Goal: Task Accomplishment & Management: Complete application form

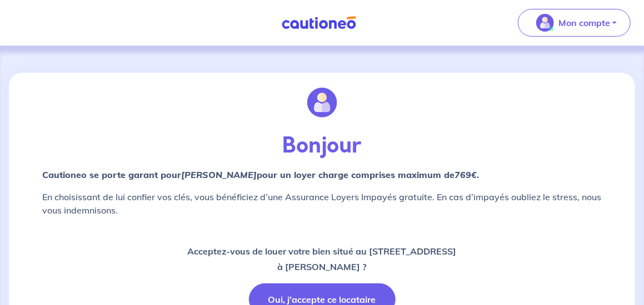
scroll to position [111, 0]
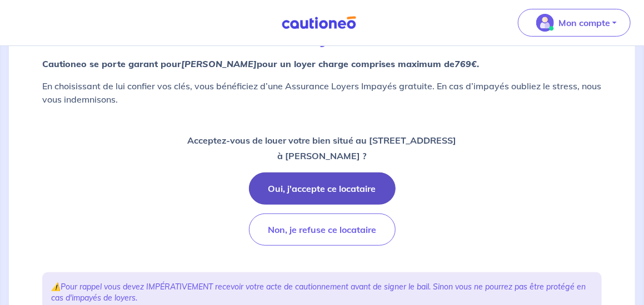
click at [309, 186] on button "Oui, j'accepte ce locataire" at bounding box center [322, 189] width 147 height 32
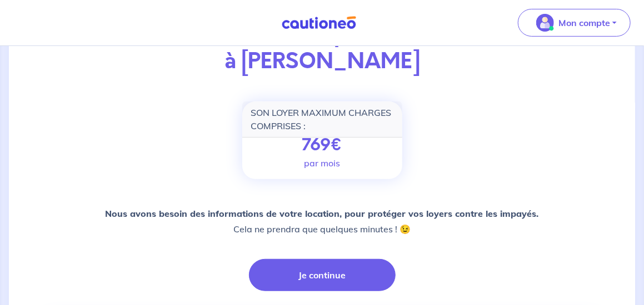
scroll to position [167, 0]
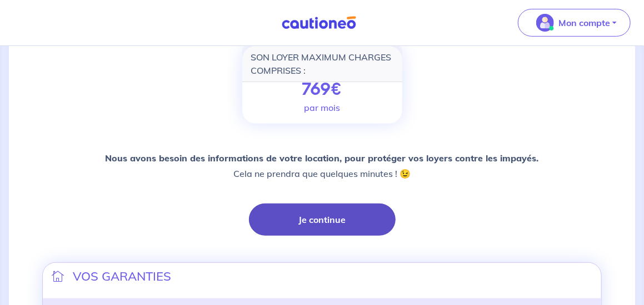
click at [351, 229] on button "Je continue" at bounding box center [322, 220] width 147 height 32
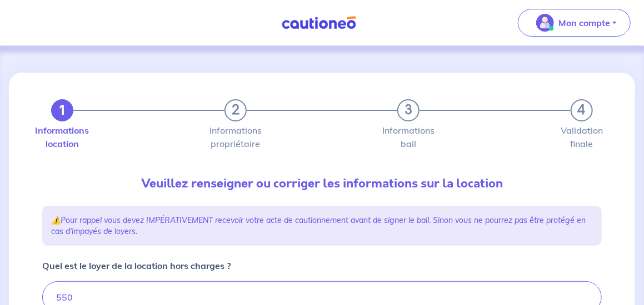
type input "560"
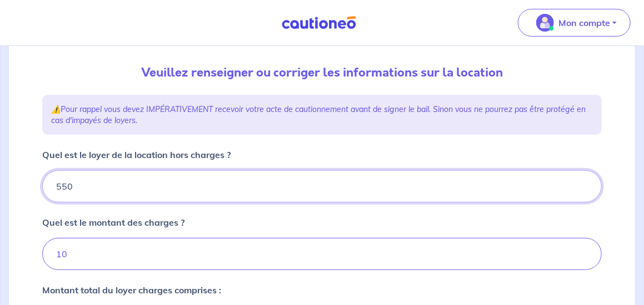
click at [103, 188] on input "550" at bounding box center [321, 187] width 559 height 32
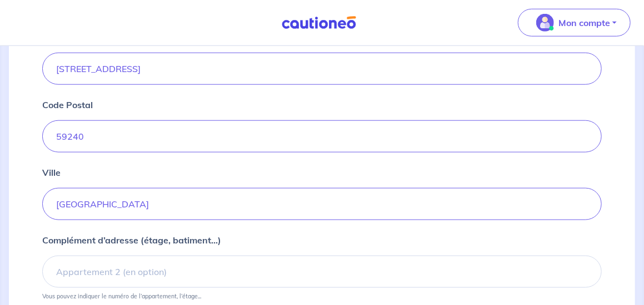
scroll to position [500, 0]
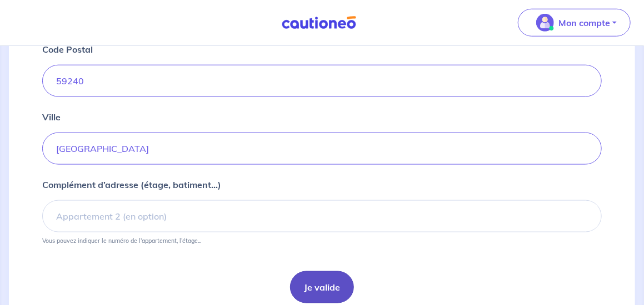
click at [298, 277] on button "Je valide" at bounding box center [322, 288] width 64 height 32
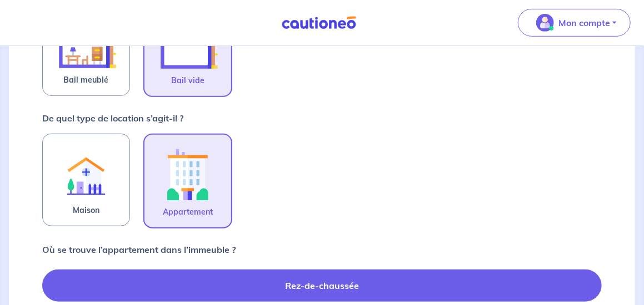
scroll to position [333, 0]
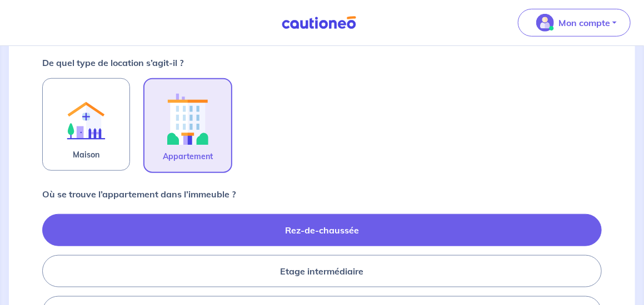
click at [335, 227] on label "Rez-de-chaussée" at bounding box center [321, 230] width 559 height 32
click at [49, 268] on input "Rez-de-chaussée" at bounding box center [45, 271] width 7 height 7
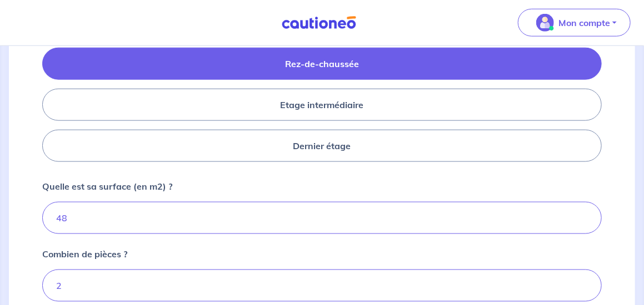
scroll to position [555, 0]
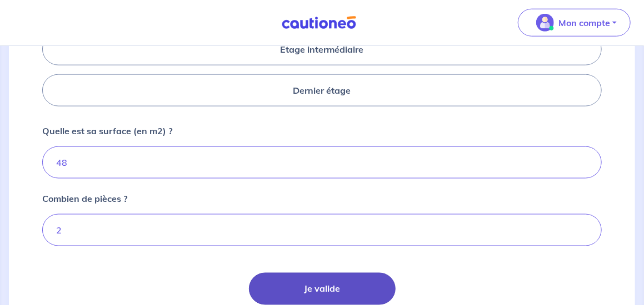
click at [311, 280] on button "Je valide" at bounding box center [322, 289] width 147 height 32
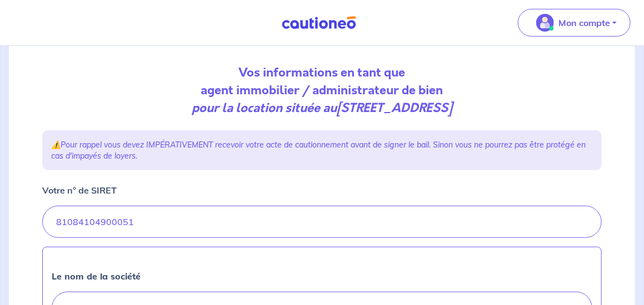
scroll to position [167, 0]
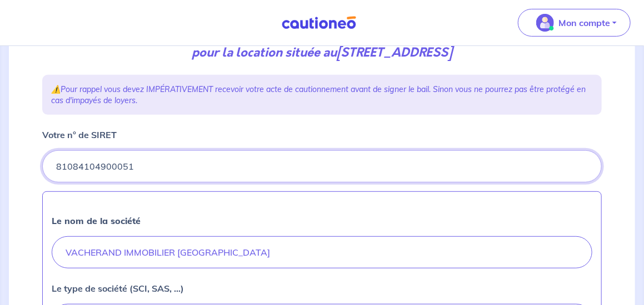
click at [192, 173] on input "Votre n° de SIRET" at bounding box center [321, 167] width 559 height 32
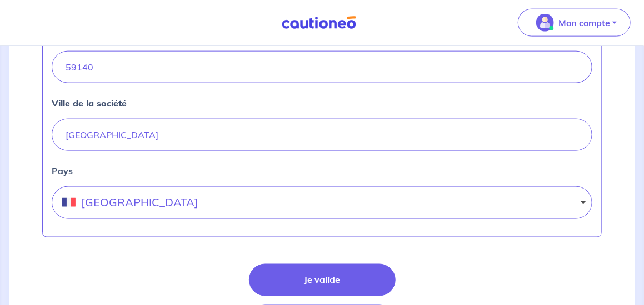
scroll to position [611, 0]
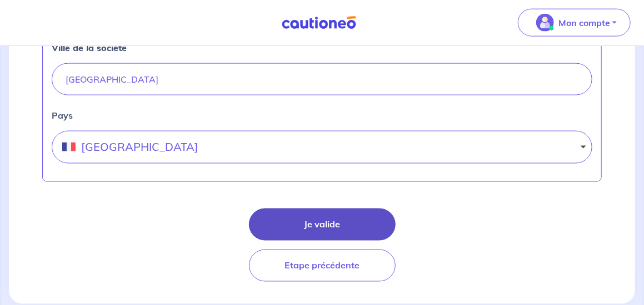
click at [274, 215] on button "Je valide" at bounding box center [322, 225] width 147 height 32
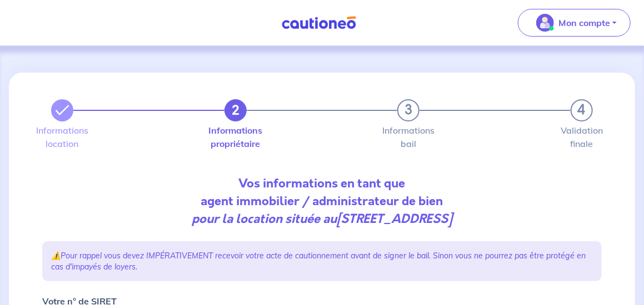
select select "FR"
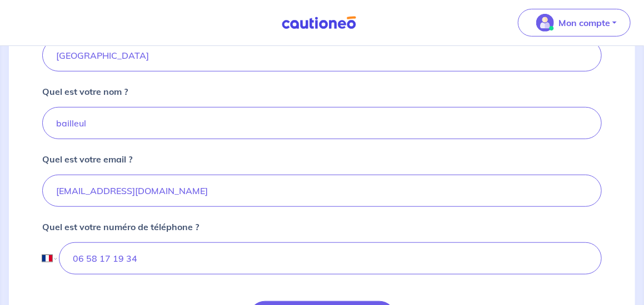
scroll to position [389, 0]
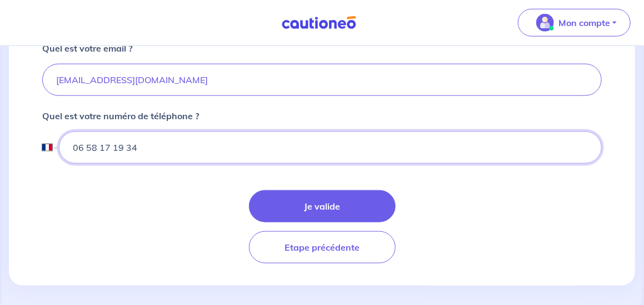
click at [139, 143] on input "06 58 17 19 34" at bounding box center [330, 148] width 543 height 32
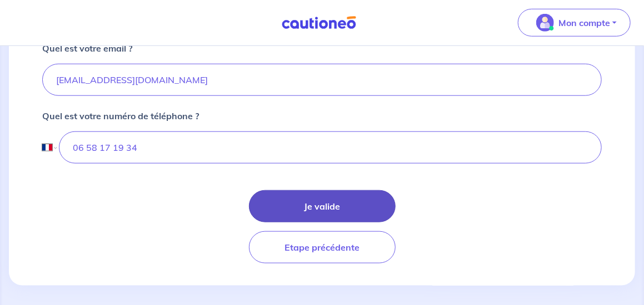
click at [312, 202] on button "Je valide" at bounding box center [322, 206] width 147 height 32
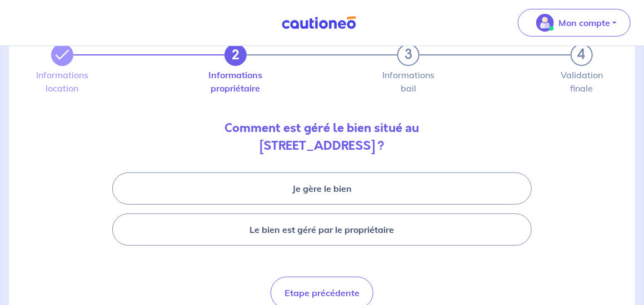
scroll to position [106, 0]
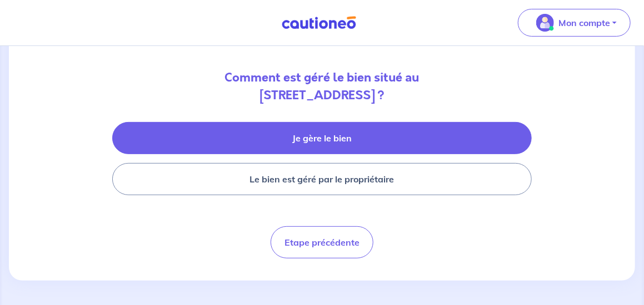
click at [296, 138] on button "Je gère le bien" at bounding box center [321, 138] width 419 height 32
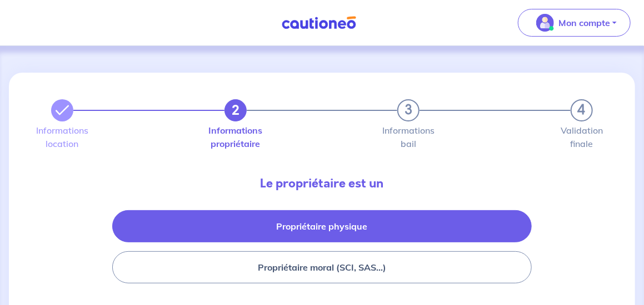
scroll to position [56, 0]
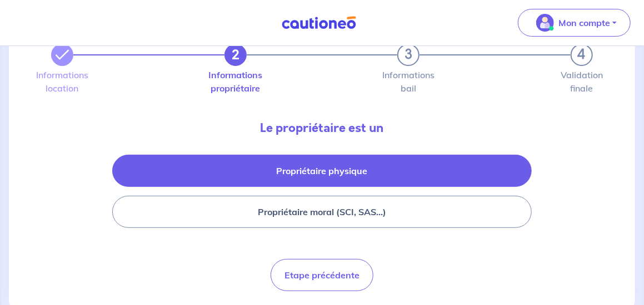
click at [352, 172] on button "Propriétaire physique" at bounding box center [321, 171] width 419 height 32
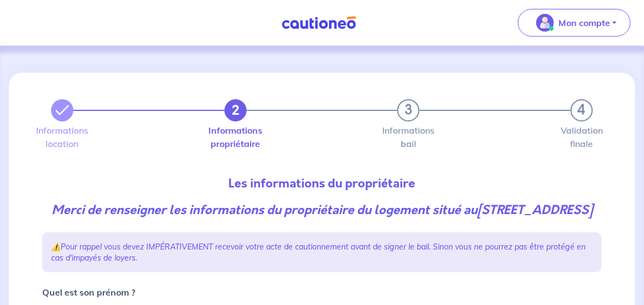
scroll to position [167, 0]
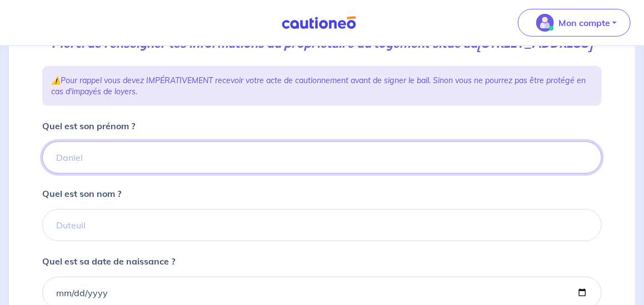
click at [109, 174] on input "Quel est son prénom ?" at bounding box center [321, 158] width 559 height 32
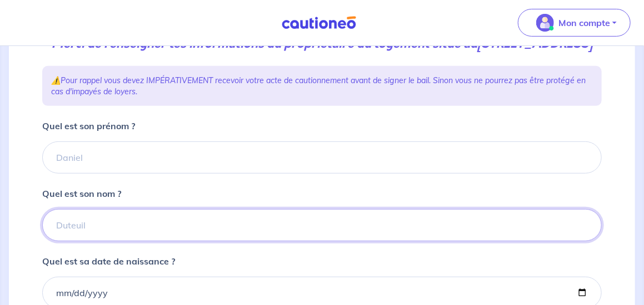
click at [97, 230] on input "Quel est son nom ?" at bounding box center [321, 225] width 559 height 32
type input "baize"
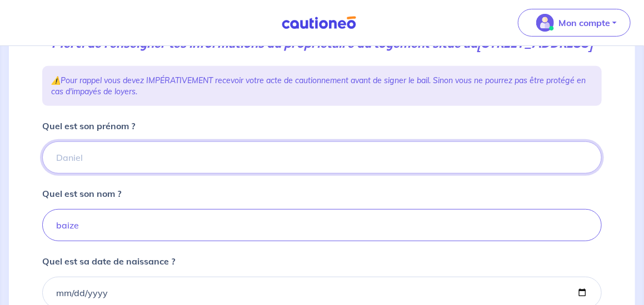
click at [88, 174] on input "Quel est son prénom ?" at bounding box center [321, 158] width 559 height 32
click at [67, 171] on input "Quel est son prénom ?" at bounding box center [321, 158] width 559 height 32
type input "david"
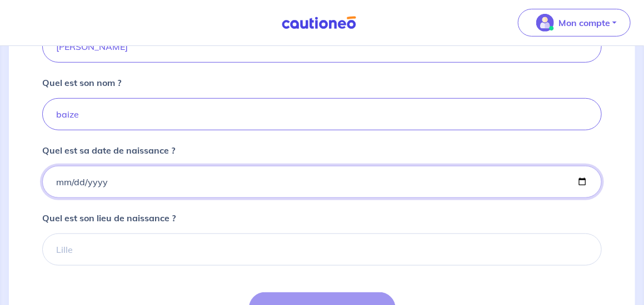
click at [69, 195] on input "Quel est sa date de naissance ?" at bounding box center [321, 182] width 559 height 32
click at [53, 197] on input "Quel est sa date de naissance ?" at bounding box center [321, 182] width 559 height 32
click at [103, 197] on input "Quel est sa date de naissance ?" at bounding box center [321, 182] width 559 height 32
click at [106, 198] on input "Quel est sa date de naissance ?" at bounding box center [321, 182] width 559 height 32
click at [101, 198] on input "Quel est sa date de naissance ?" at bounding box center [321, 182] width 559 height 32
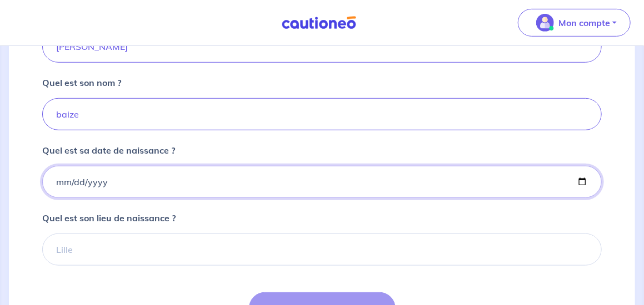
drag, startPoint x: 103, startPoint y: 199, endPoint x: 23, endPoint y: 192, distance: 80.4
click at [23, 192] on div "2 3 4 Informations location Informations propriétaire Informations bail Validat…" at bounding box center [322, 91] width 626 height 593
click at [584, 198] on input "Quel est sa date de naissance ?" at bounding box center [321, 182] width 559 height 32
type input "1965-04-08"
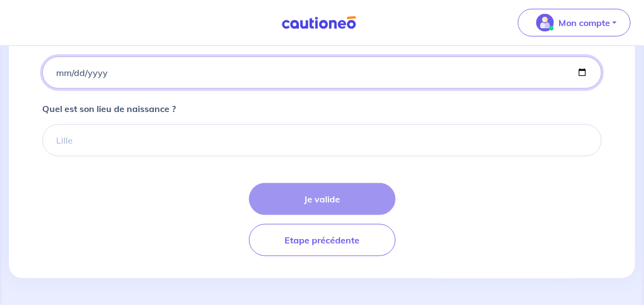
scroll to position [333, 0]
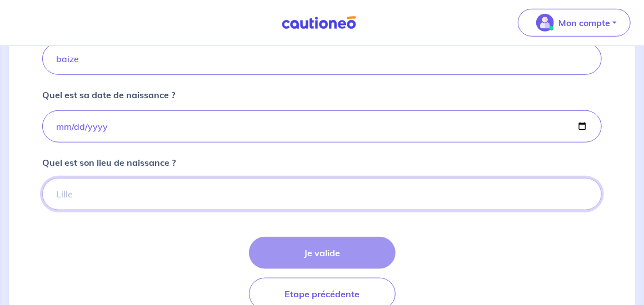
click at [99, 210] on input "Quel est son lieu de naissance ?" at bounding box center [321, 194] width 559 height 32
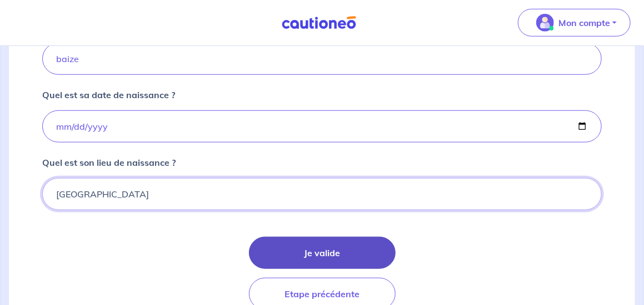
type input "paris"
click at [270, 262] on button "Je valide" at bounding box center [322, 253] width 147 height 32
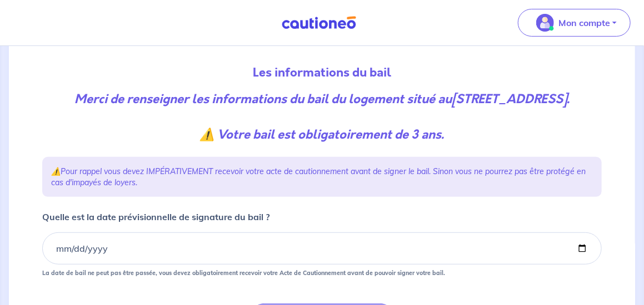
scroll to position [167, 0]
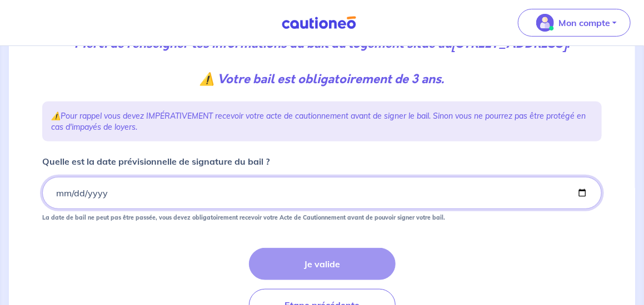
click at [128, 209] on input "Quelle est la date prévisionnelle de signature du bail ?" at bounding box center [321, 193] width 559 height 32
click at [580, 209] on input "Quelle est la date prévisionnelle de signature du bail ?" at bounding box center [321, 193] width 559 height 32
type input "2025-09-01"
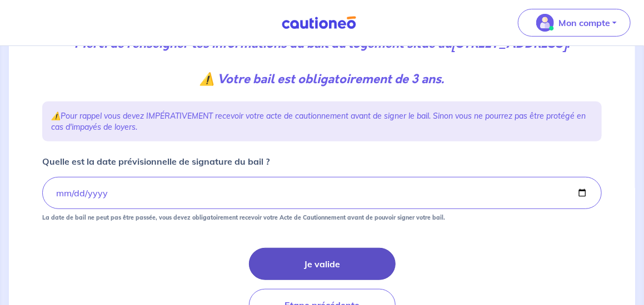
click at [343, 280] on button "Je valide" at bounding box center [322, 264] width 147 height 32
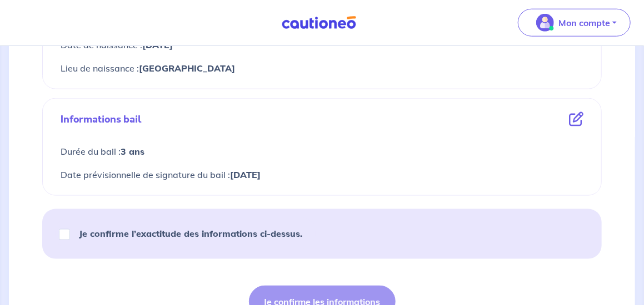
scroll to position [555, 0]
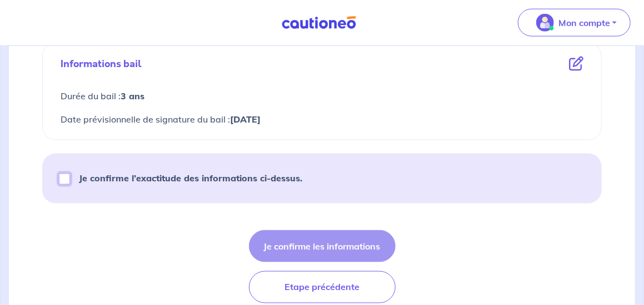
click at [63, 179] on input "Je confirme l’exactitude des informations ci-dessus." at bounding box center [64, 179] width 11 height 11
checkbox input "true"
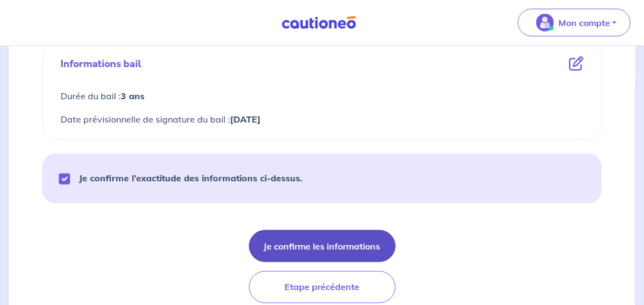
click at [304, 248] on button "Je confirme les informations" at bounding box center [322, 246] width 147 height 32
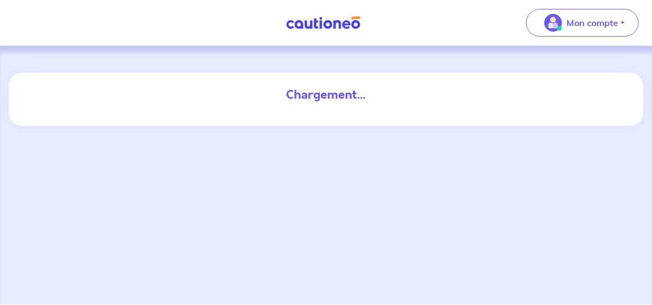
click at [242, 150] on div "Chargement..." at bounding box center [326, 175] width 652 height 259
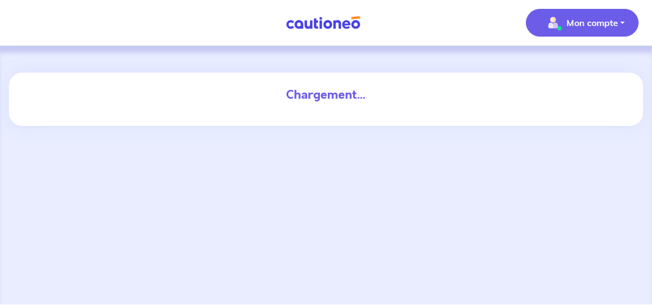
click at [598, 21] on p "Mon compte" at bounding box center [592, 22] width 52 height 13
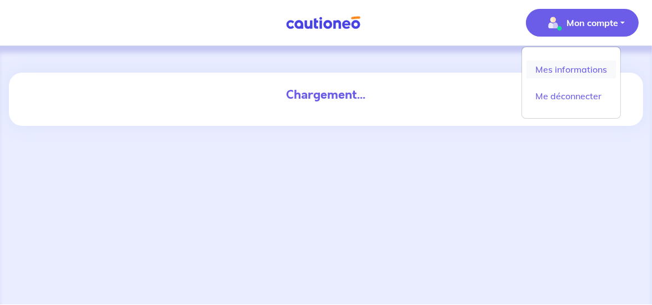
click at [579, 70] on link "Mes informations" at bounding box center [571, 70] width 89 height 18
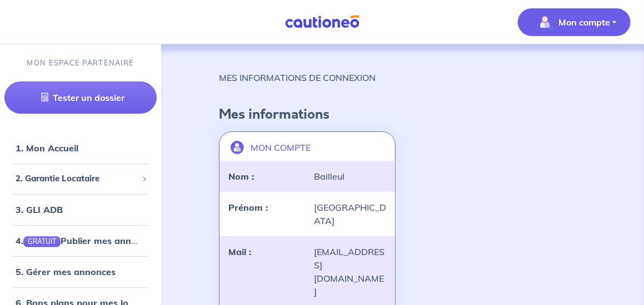
scroll to position [131, 0]
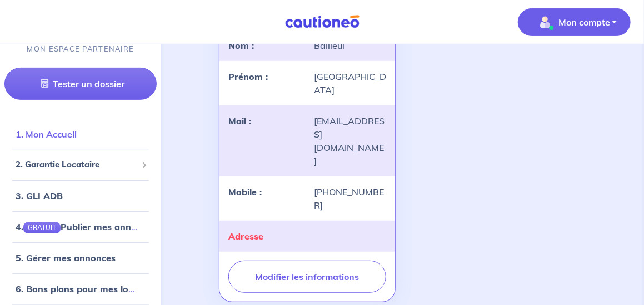
click at [59, 134] on link "1. Mon Accueil" at bounding box center [46, 134] width 61 height 11
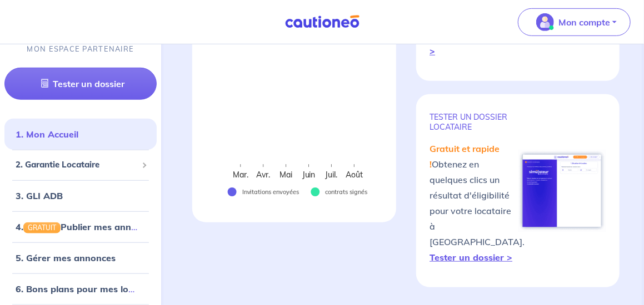
scroll to position [167, 0]
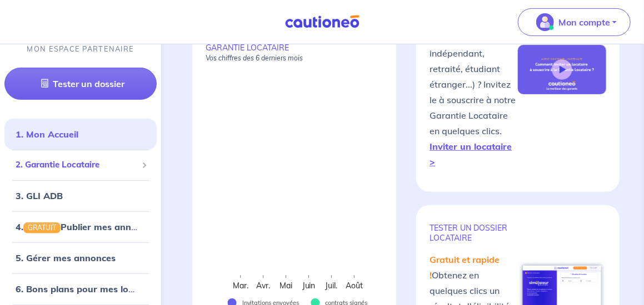
click at [58, 162] on span "2. Garantie Locataire" at bounding box center [77, 165] width 122 height 13
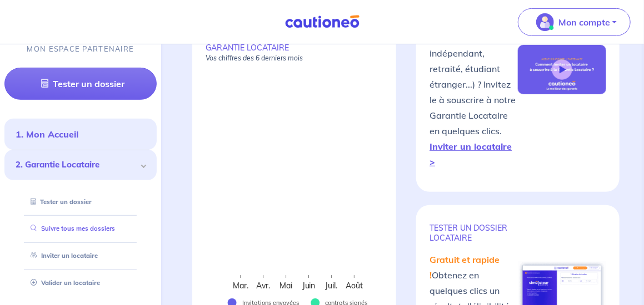
click at [66, 230] on link "Suivre tous mes dossiers" at bounding box center [70, 229] width 89 height 8
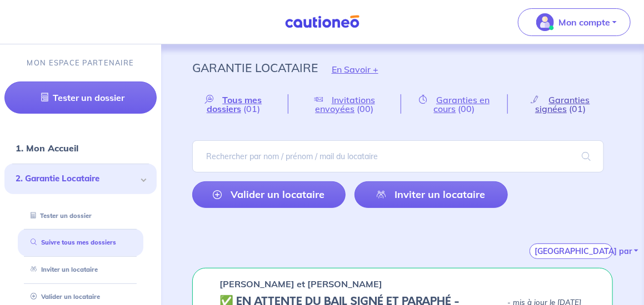
click at [566, 102] on span "Garanties signées" at bounding box center [562, 104] width 55 height 20
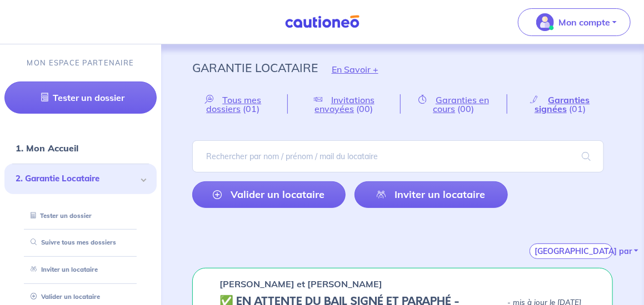
scroll to position [37, 0]
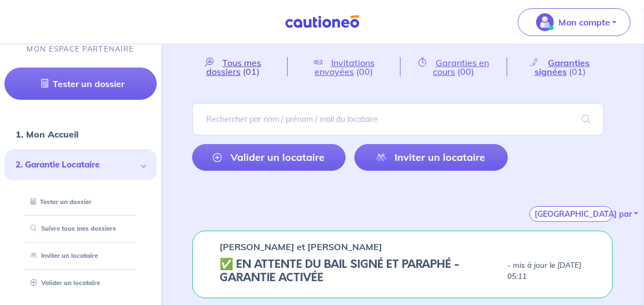
click at [229, 60] on span "Tous mes dossiers" at bounding box center [233, 67] width 55 height 20
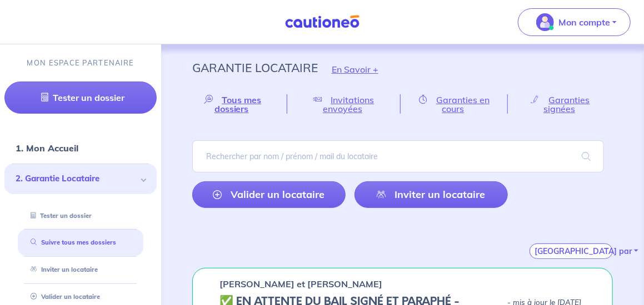
scroll to position [37, 0]
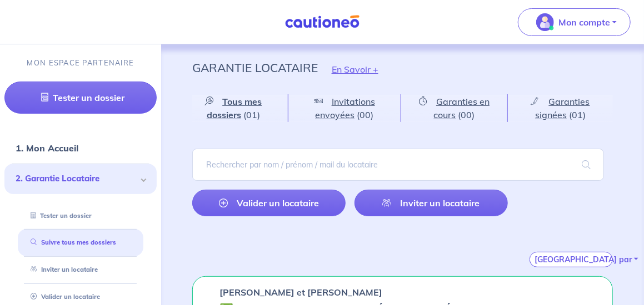
scroll to position [45, 0]
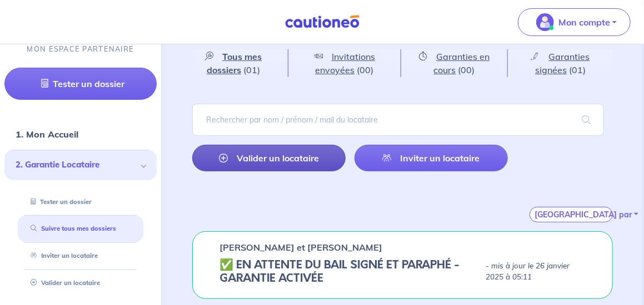
click at [278, 159] on link "Valider un locataire" at bounding box center [268, 158] width 153 height 27
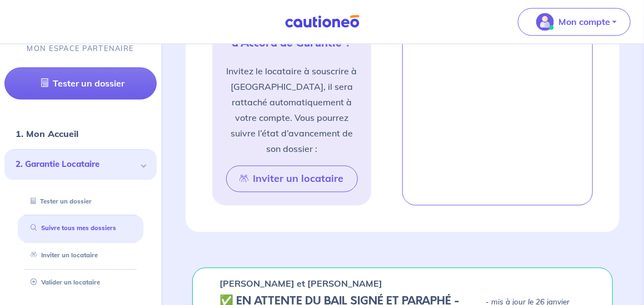
scroll to position [866, 0]
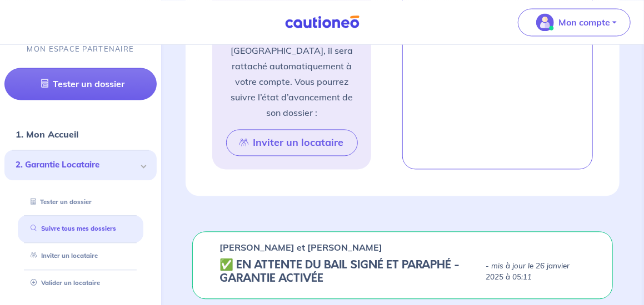
click at [533, 282] on div "✅️️️ EN ATTENTE DU BAIL SIGNÉ ET PARAPHÉ - GARANTIE ACTIVÉE - mis à jour le 26 …" at bounding box center [402, 272] width 366 height 27
click at [525, 273] on p "- mis à jour le [DATE] 05:11" at bounding box center [535, 272] width 100 height 22
click at [398, 265] on h5 "✅️️️ EN ATTENTE DU BAIL SIGNÉ ET PARAPHÉ - GARANTIE ACTIVÉE" at bounding box center [350, 272] width 262 height 27
click at [288, 261] on h5 "✅️️️ EN ATTENTE DU BAIL SIGNÉ ET PARAPHÉ - GARANTIE ACTIVÉE" at bounding box center [350, 272] width 262 height 27
click at [81, 256] on link "Inviter un locataire" at bounding box center [61, 256] width 71 height 8
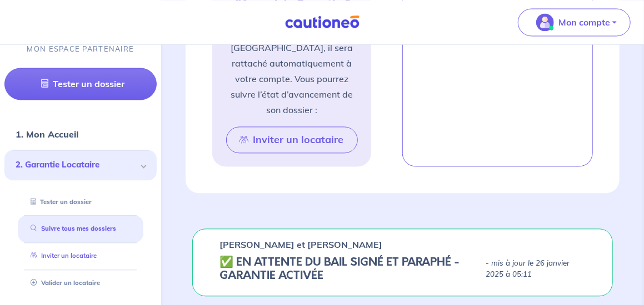
select select "FR"
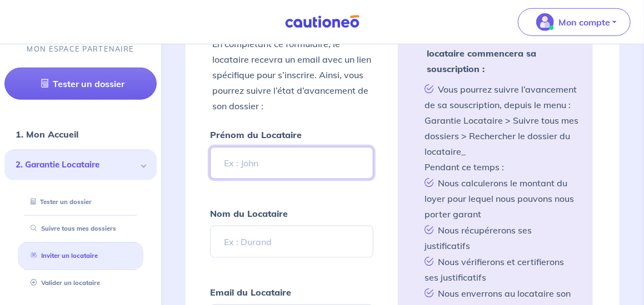
scroll to position [111, 0]
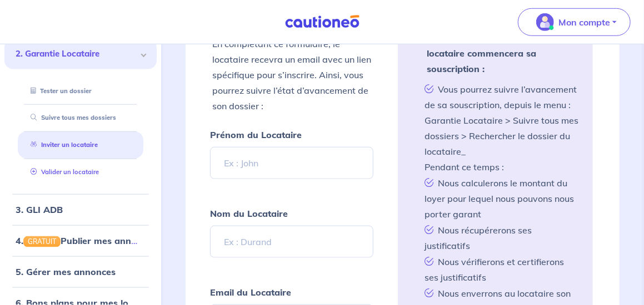
click at [72, 171] on link "Valider un locataire" at bounding box center [62, 172] width 73 height 8
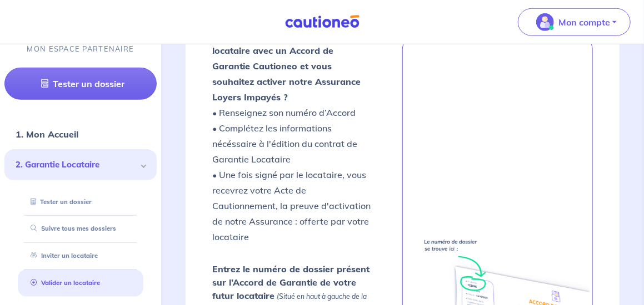
scroll to position [176, 0]
